Goal: Task Accomplishment & Management: Manage account settings

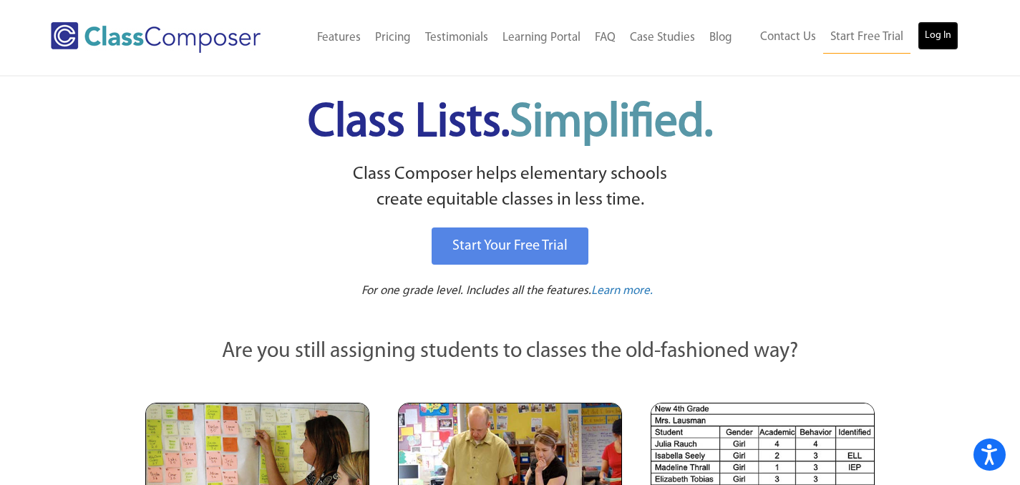
click at [949, 31] on link "Log In" at bounding box center [938, 35] width 41 height 29
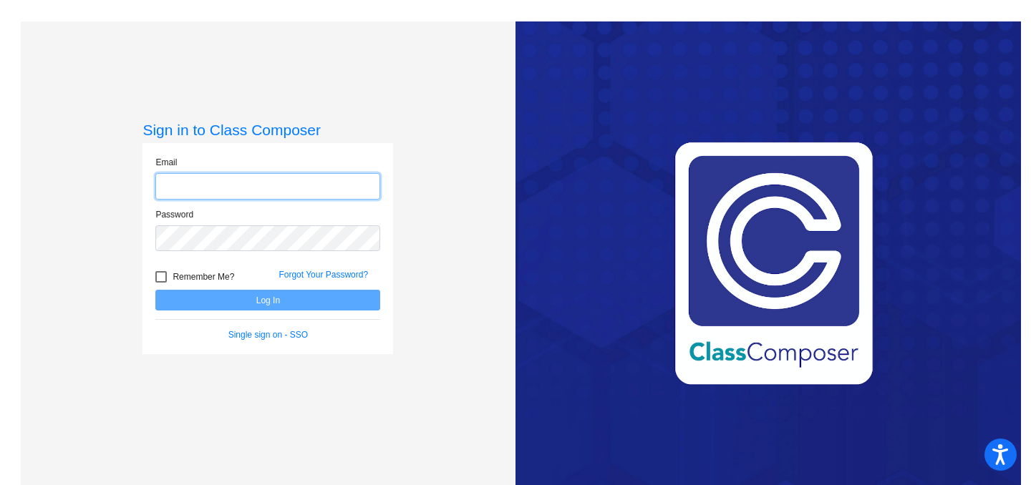
type input "[EMAIL_ADDRESS][DOMAIN_NAME]"
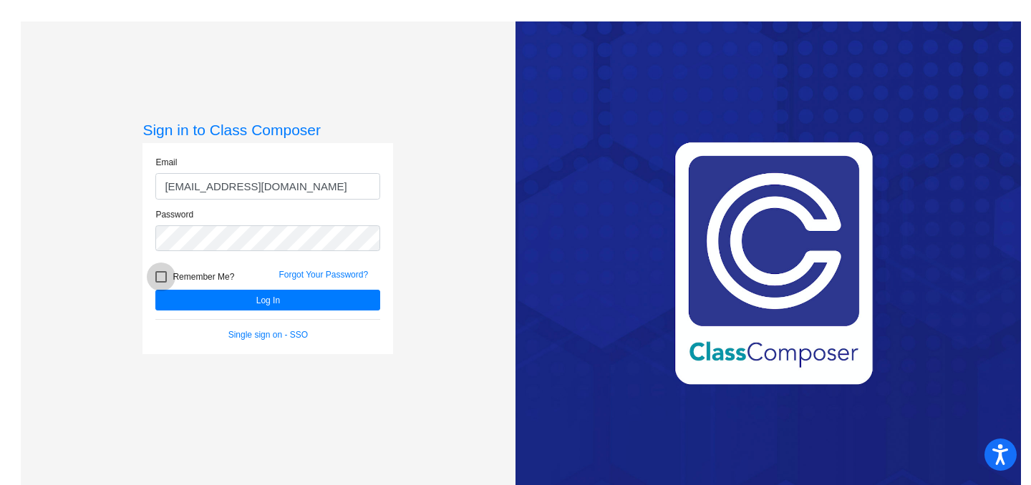
click at [163, 278] on div at bounding box center [160, 276] width 11 height 11
click at [161, 283] on input "Remember Me?" at bounding box center [160, 283] width 1 height 1
checkbox input "true"
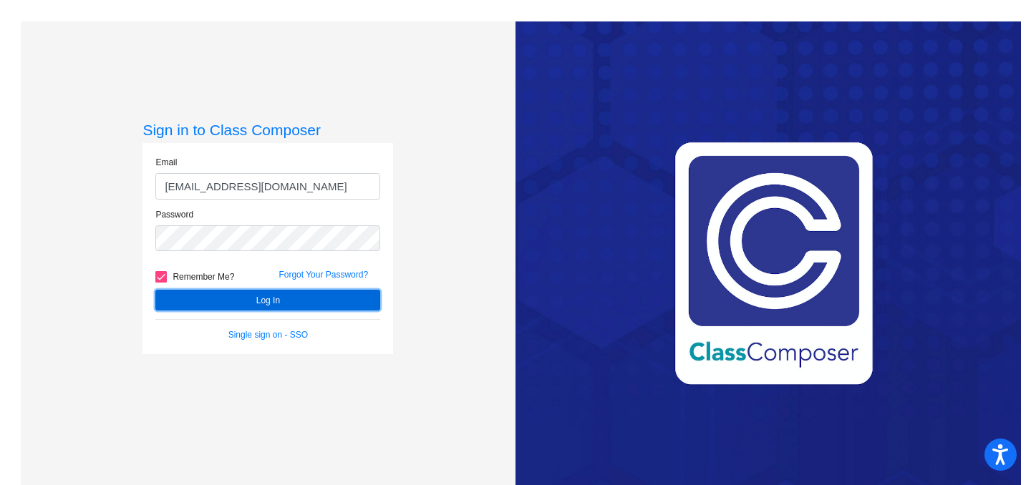
click at [200, 299] on button "Log In" at bounding box center [267, 300] width 225 height 21
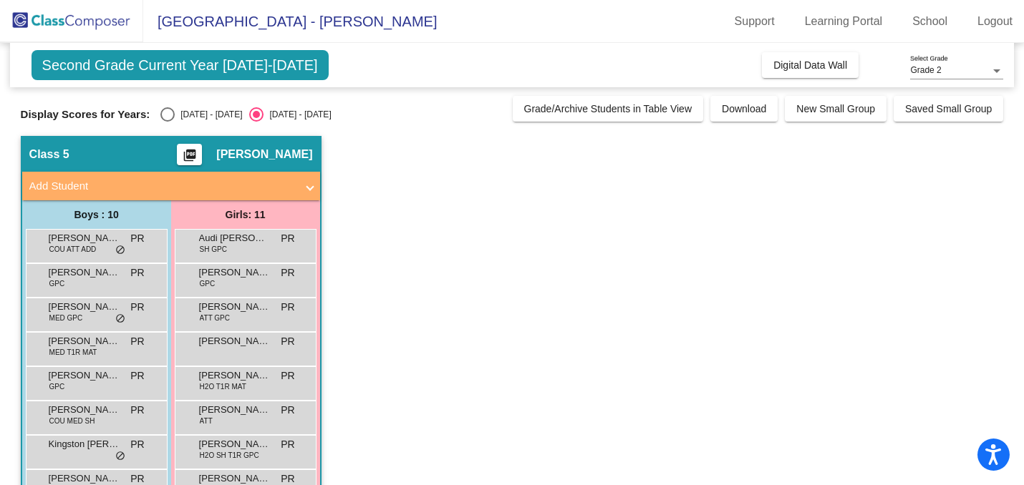
click at [169, 115] on div "Select an option" at bounding box center [167, 114] width 14 height 14
click at [168, 122] on input "[DATE] - [DATE]" at bounding box center [167, 122] width 1 height 1
radio input "true"
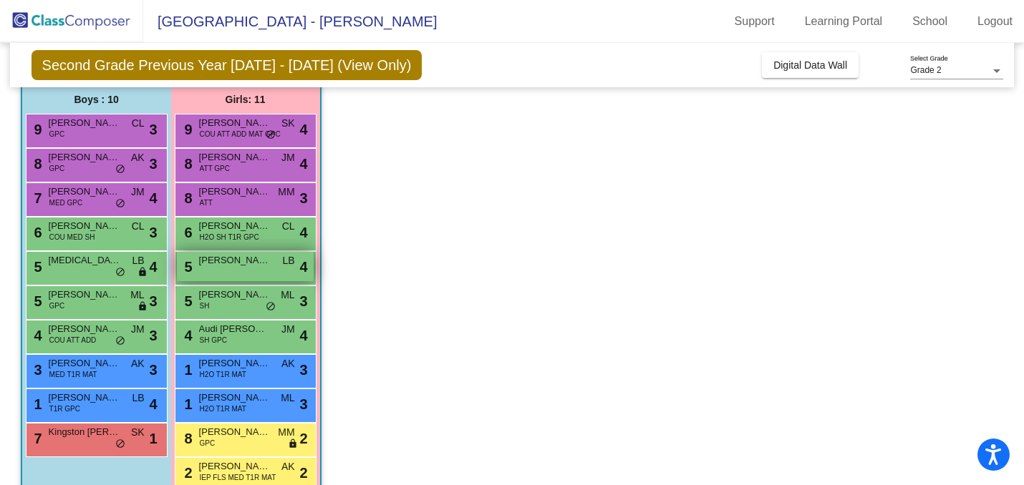
scroll to position [115, 0]
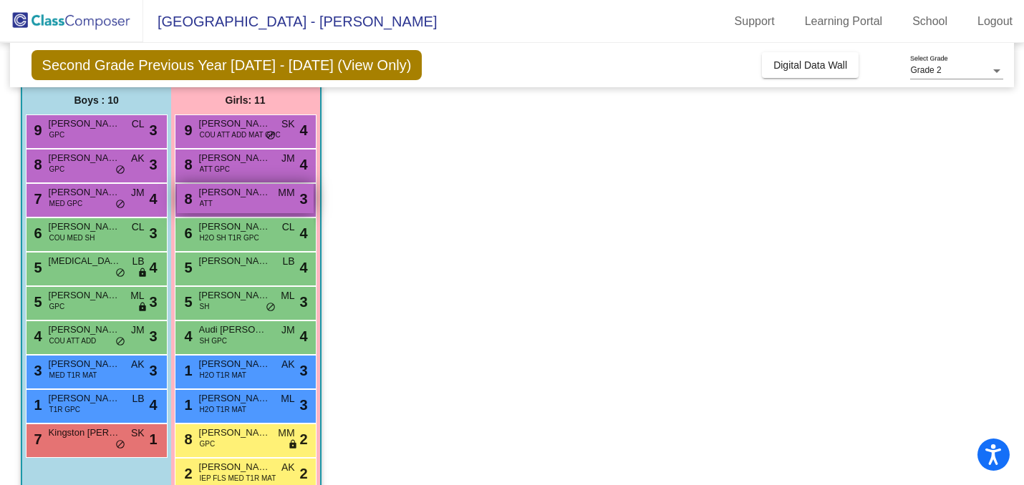
click at [223, 195] on span "[PERSON_NAME]" at bounding box center [235, 192] width 72 height 14
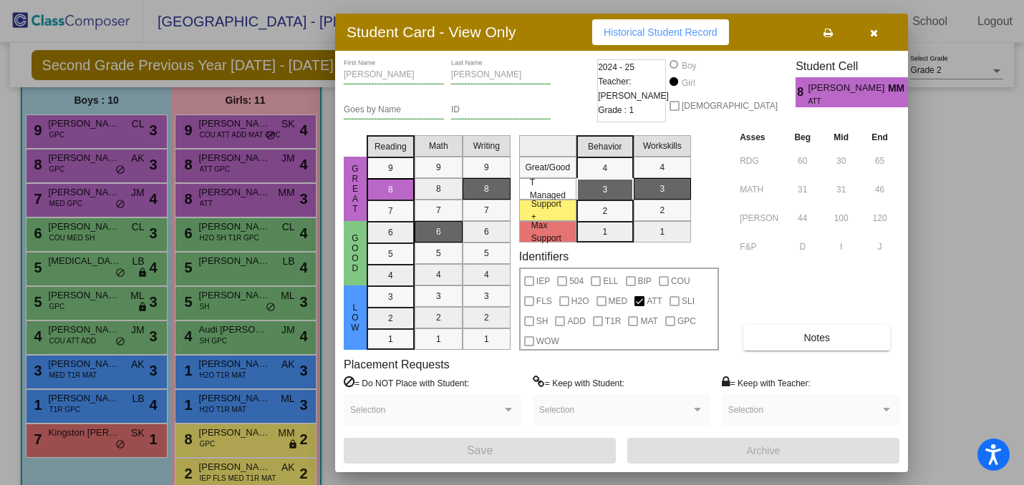
click at [180, 201] on div at bounding box center [512, 242] width 1024 height 485
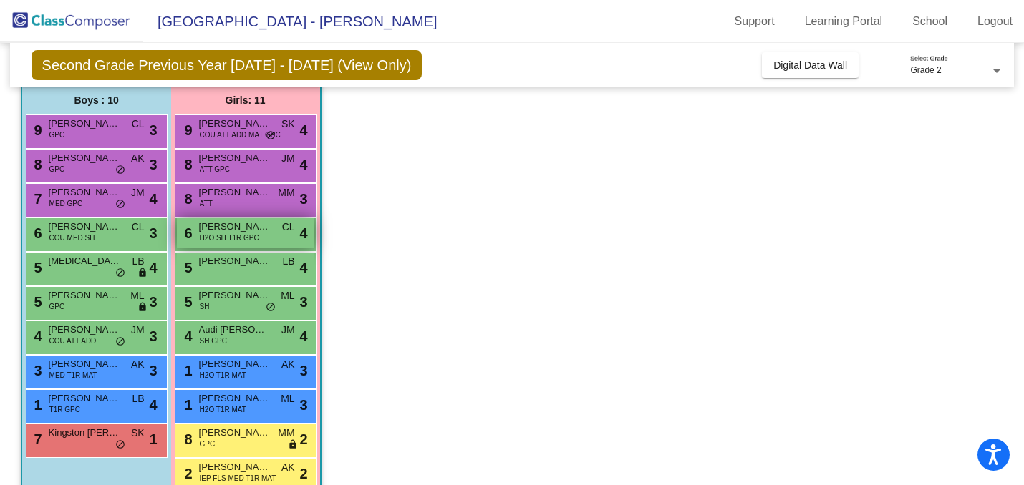
click at [223, 226] on span "[PERSON_NAME]" at bounding box center [235, 227] width 72 height 14
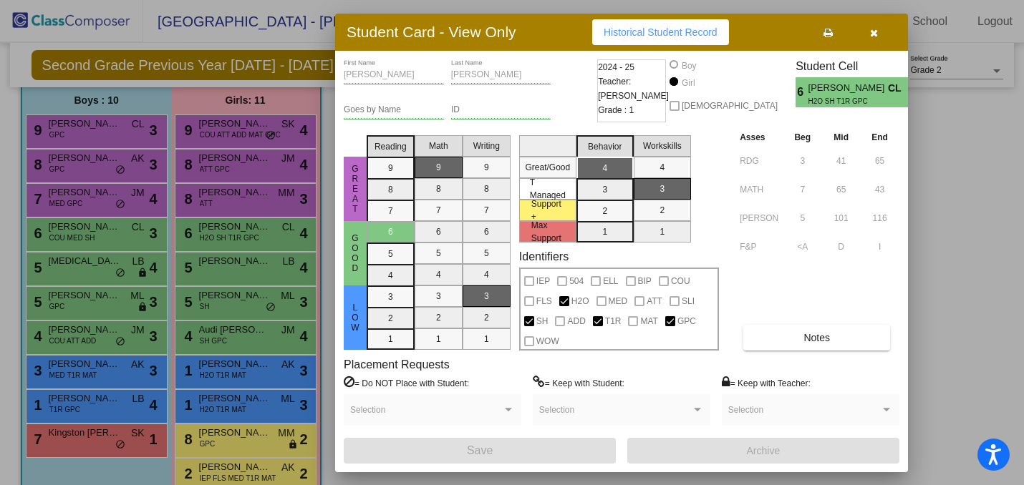
click at [222, 270] on div at bounding box center [512, 242] width 1024 height 485
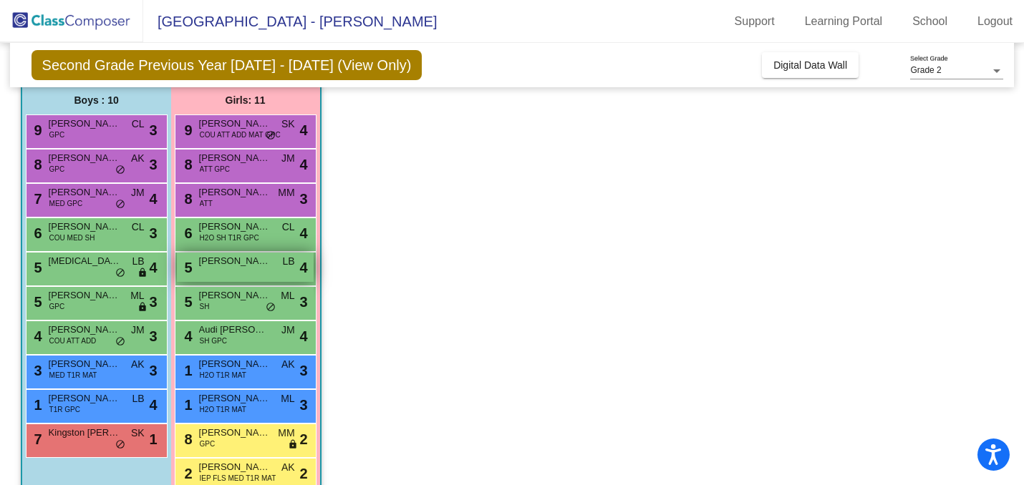
click at [229, 263] on span "[PERSON_NAME]" at bounding box center [235, 261] width 72 height 14
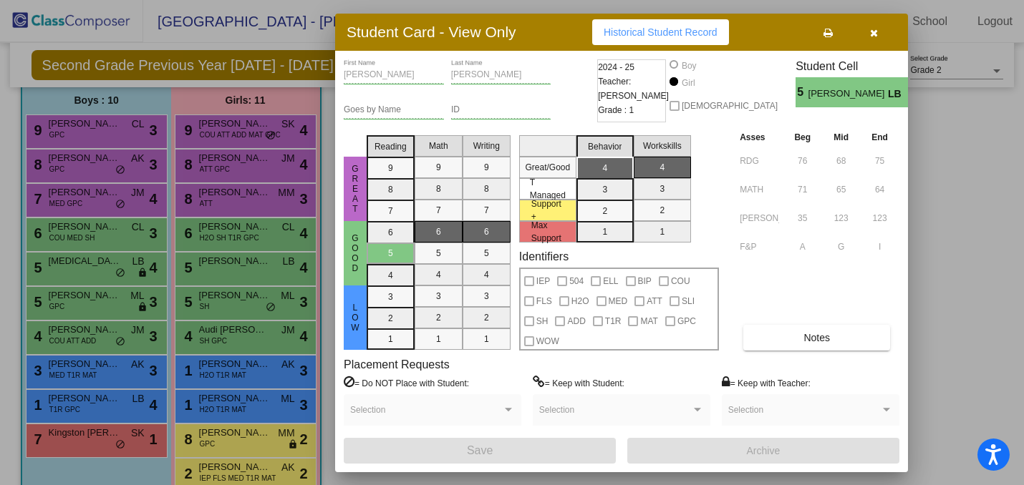
click at [275, 288] on div at bounding box center [512, 242] width 1024 height 485
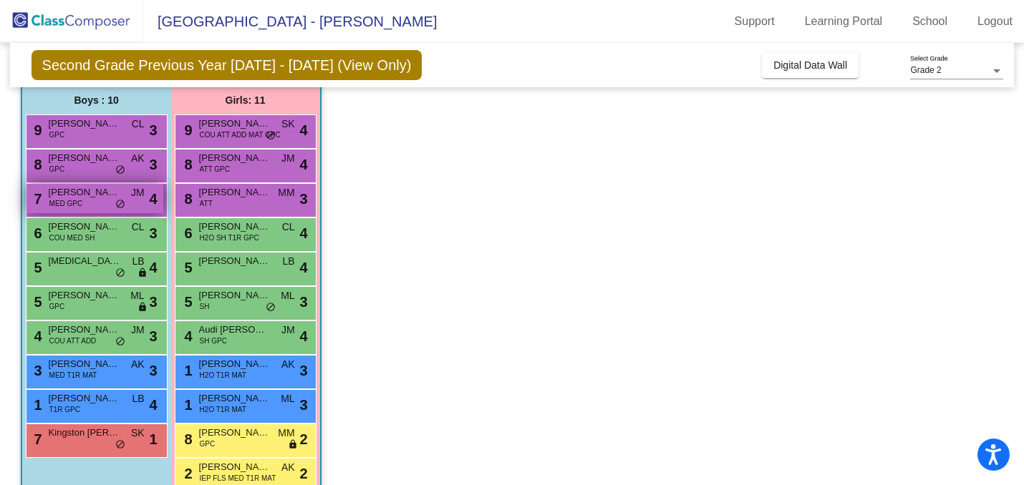
click at [114, 202] on div "7 [PERSON_NAME] MED GPC JM lock do_not_disturb_alt 4" at bounding box center [94, 198] width 137 height 29
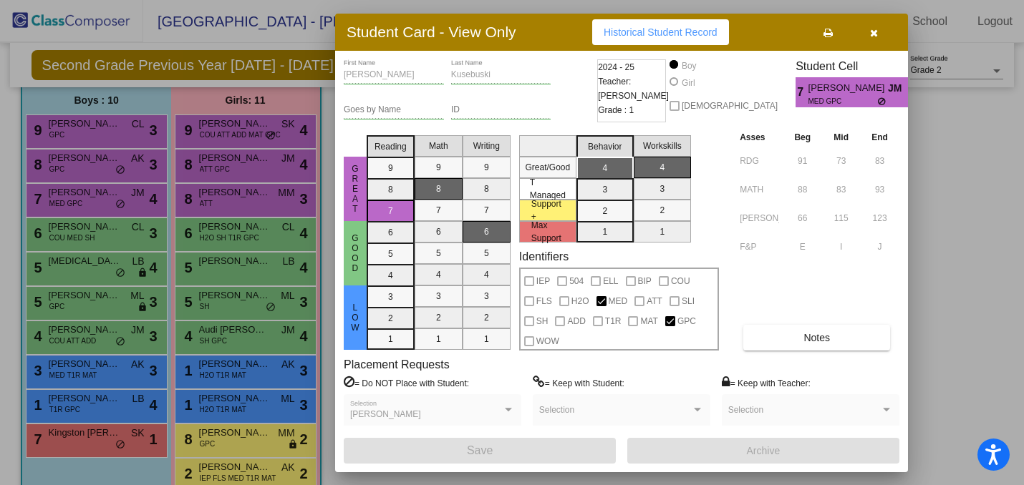
click at [208, 181] on div at bounding box center [512, 242] width 1024 height 485
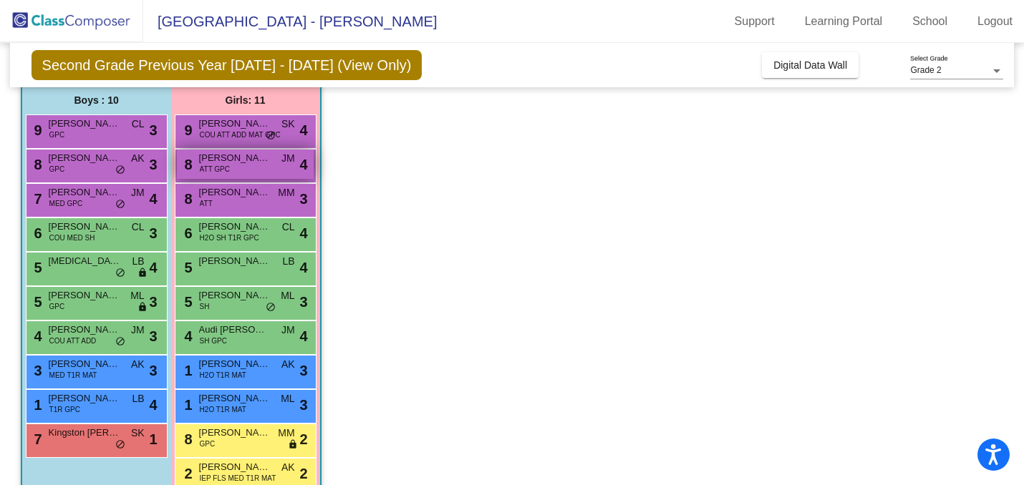
click at [272, 164] on div "8 [PERSON_NAME] ATT GPC JM lock do_not_disturb_alt 4" at bounding box center [245, 164] width 137 height 29
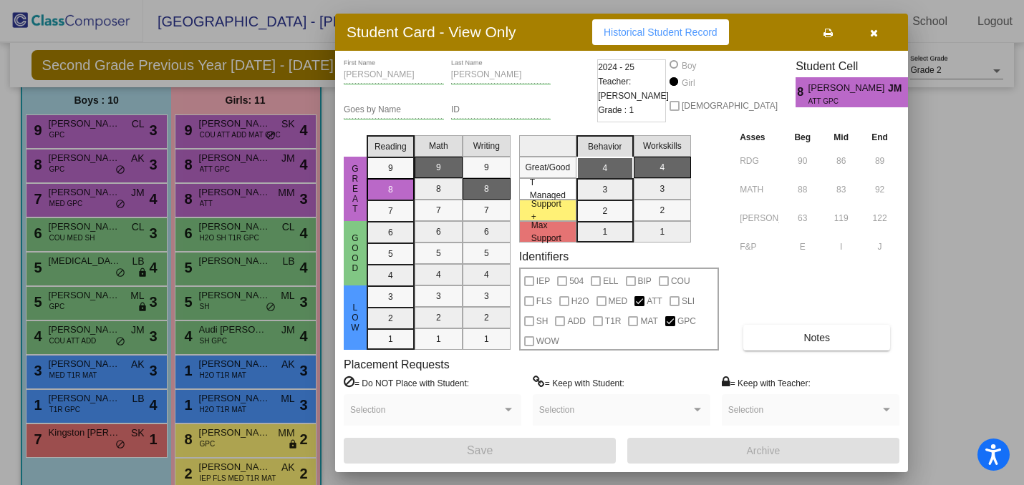
click at [940, 176] on div at bounding box center [512, 242] width 1024 height 485
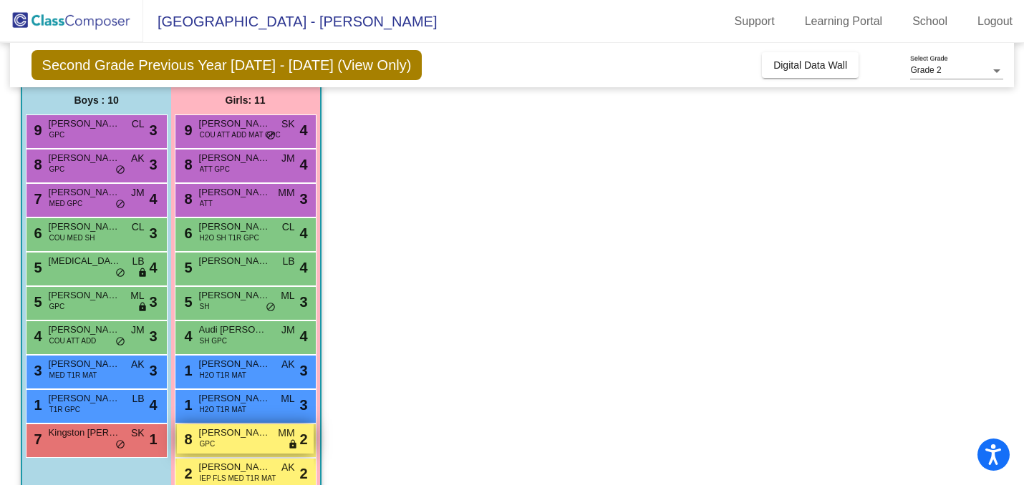
click at [252, 436] on span "[PERSON_NAME]" at bounding box center [235, 433] width 72 height 14
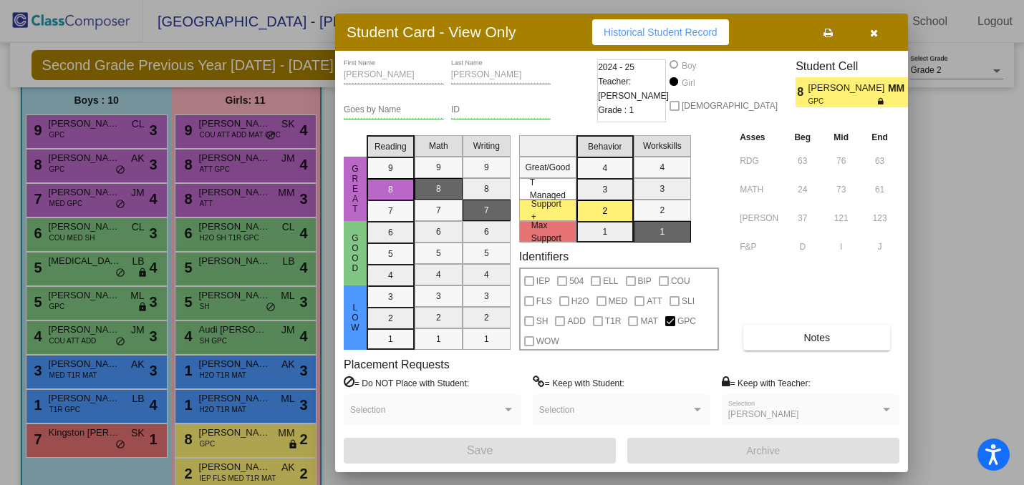
click at [251, 314] on div at bounding box center [512, 242] width 1024 height 485
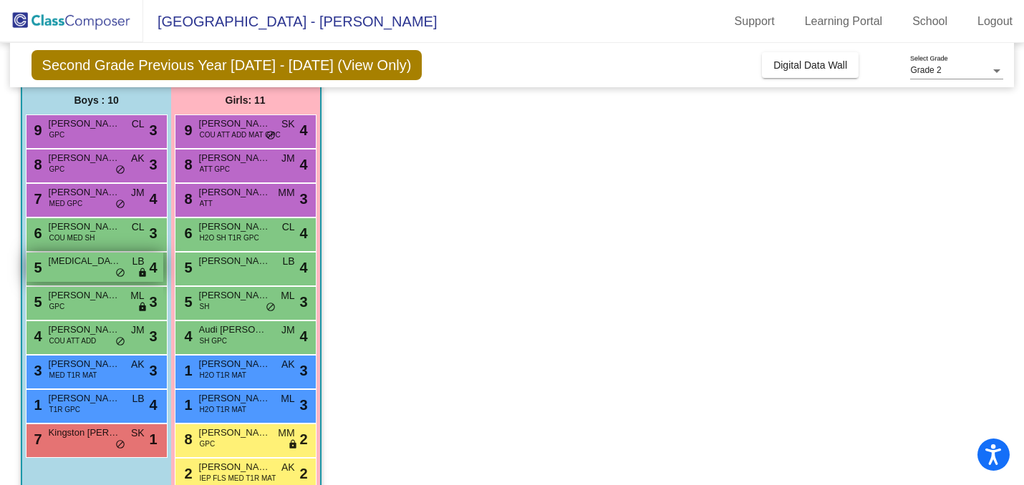
click at [117, 271] on span "do_not_disturb_alt" at bounding box center [120, 273] width 10 height 11
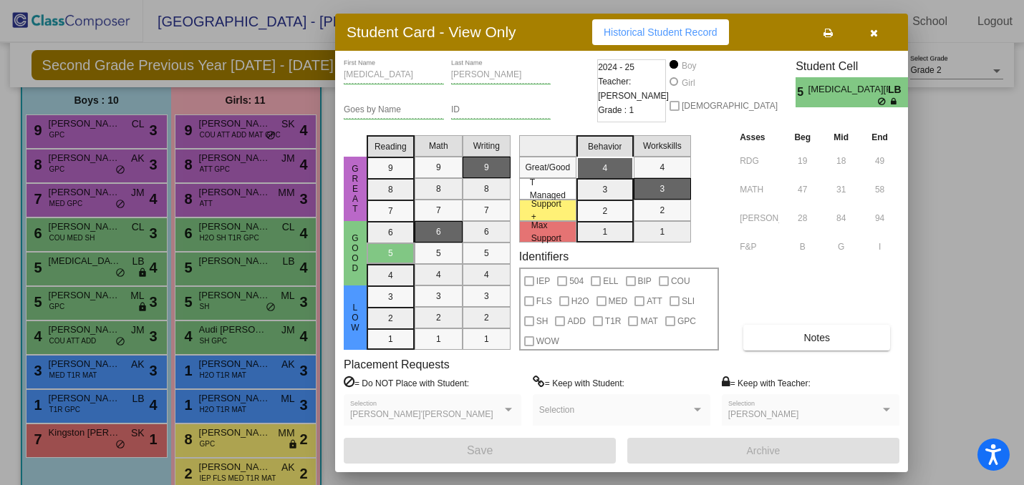
click at [212, 305] on div at bounding box center [512, 242] width 1024 height 485
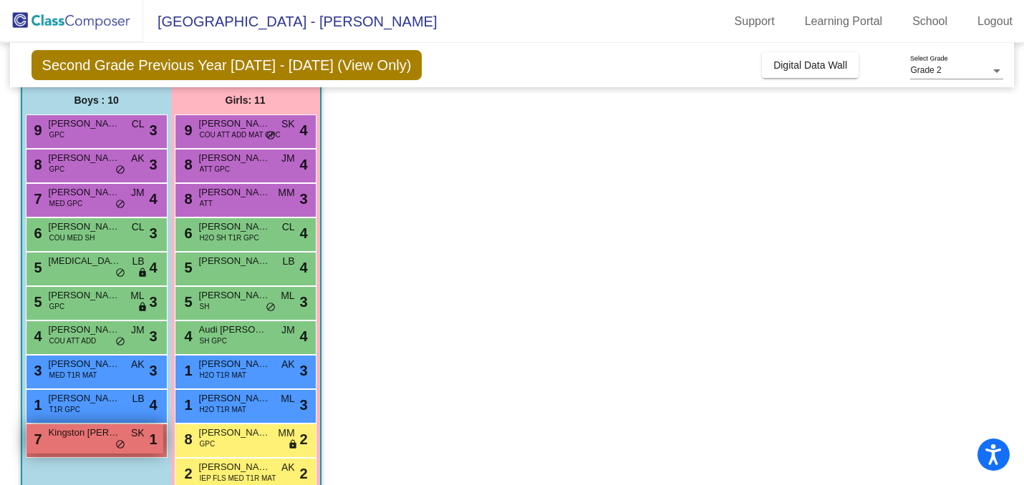
click at [82, 445] on div "7 Kingston [PERSON_NAME] lock do_not_disturb_alt 1" at bounding box center [94, 439] width 137 height 29
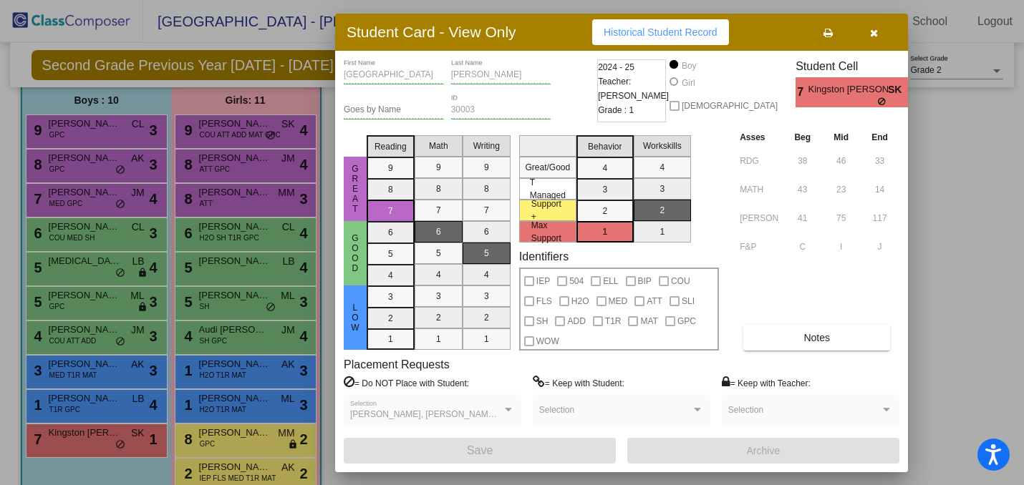
click at [258, 213] on div at bounding box center [512, 242] width 1024 height 485
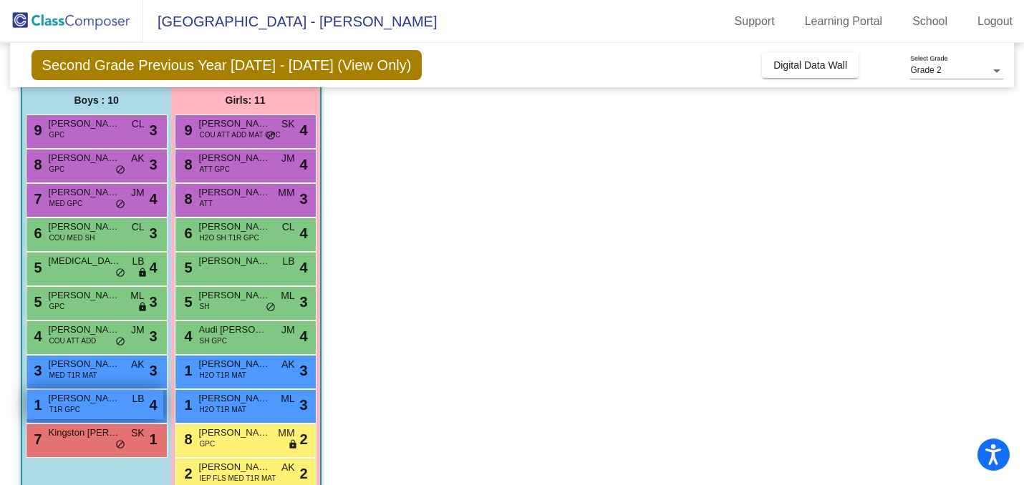
click at [69, 409] on span "T1R GPC" at bounding box center [64, 409] width 31 height 11
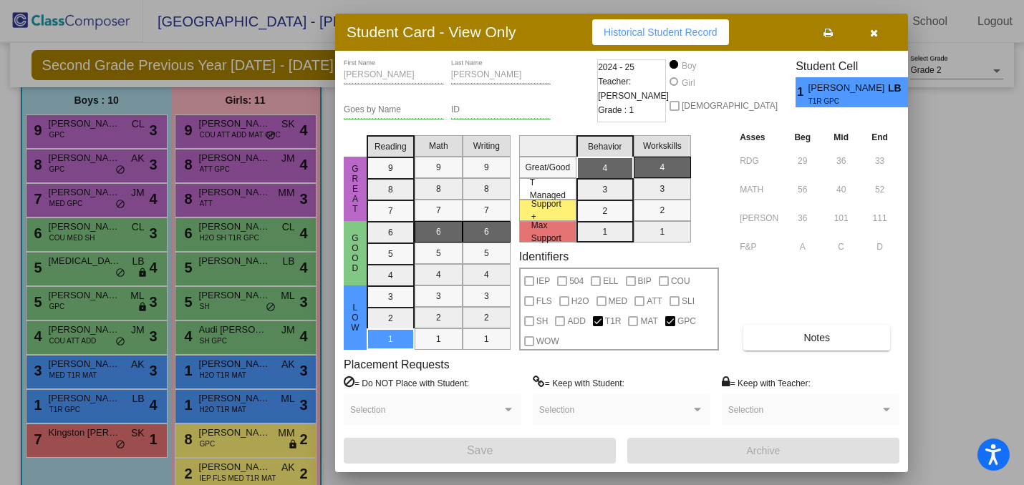
click at [229, 223] on div at bounding box center [512, 242] width 1024 height 485
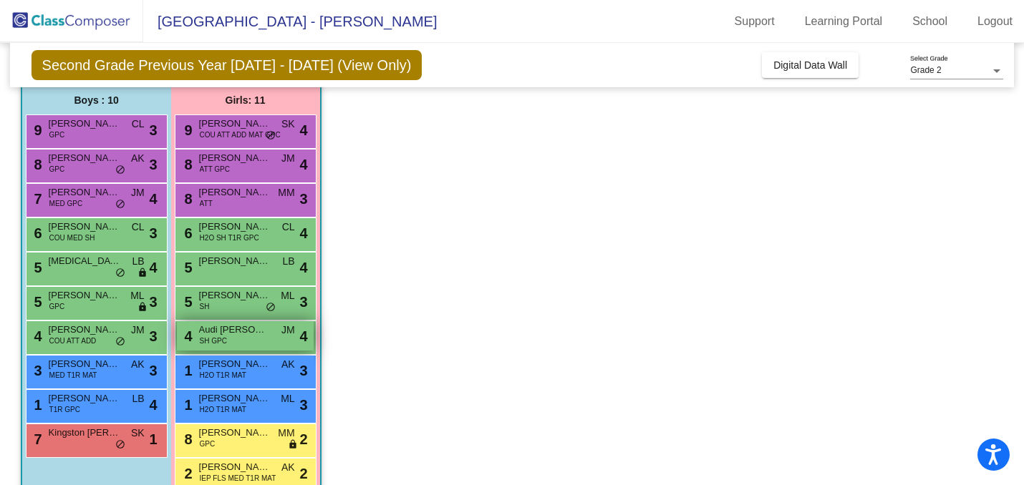
click at [242, 332] on span "Audi [PERSON_NAME]" at bounding box center [235, 330] width 72 height 14
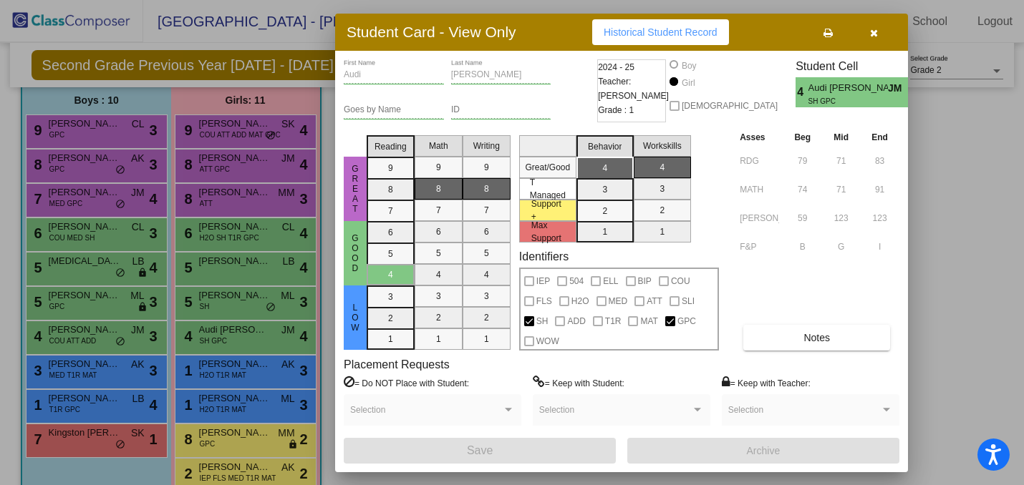
click at [225, 232] on div at bounding box center [512, 242] width 1024 height 485
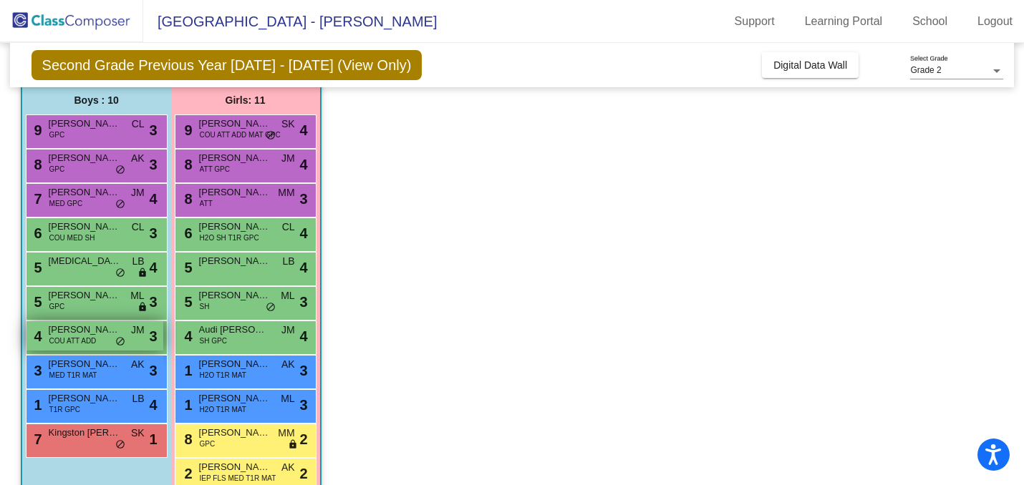
click at [104, 338] on div "4 [PERSON_NAME] COU ATT ADD JM lock do_not_disturb_alt 3" at bounding box center [94, 335] width 137 height 29
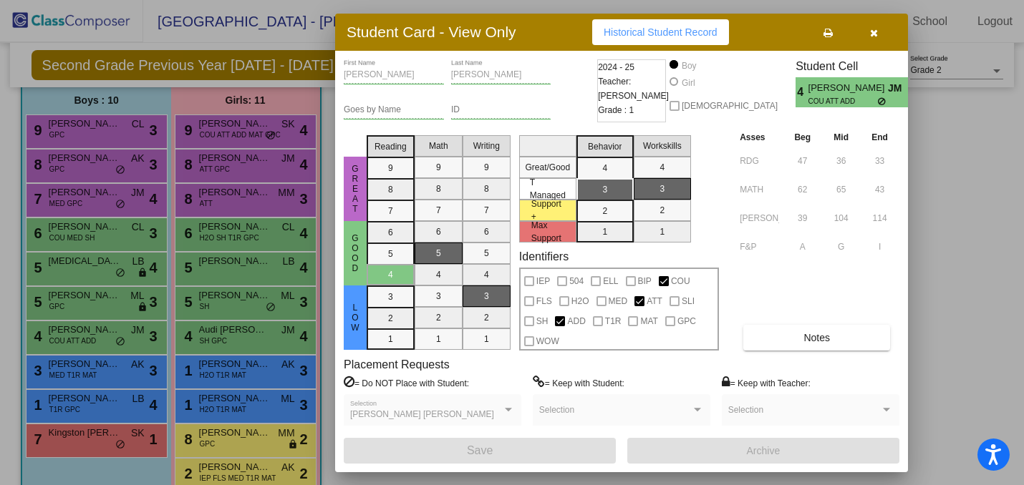
scroll to position [0, 0]
